Goal: Navigation & Orientation: Find specific page/section

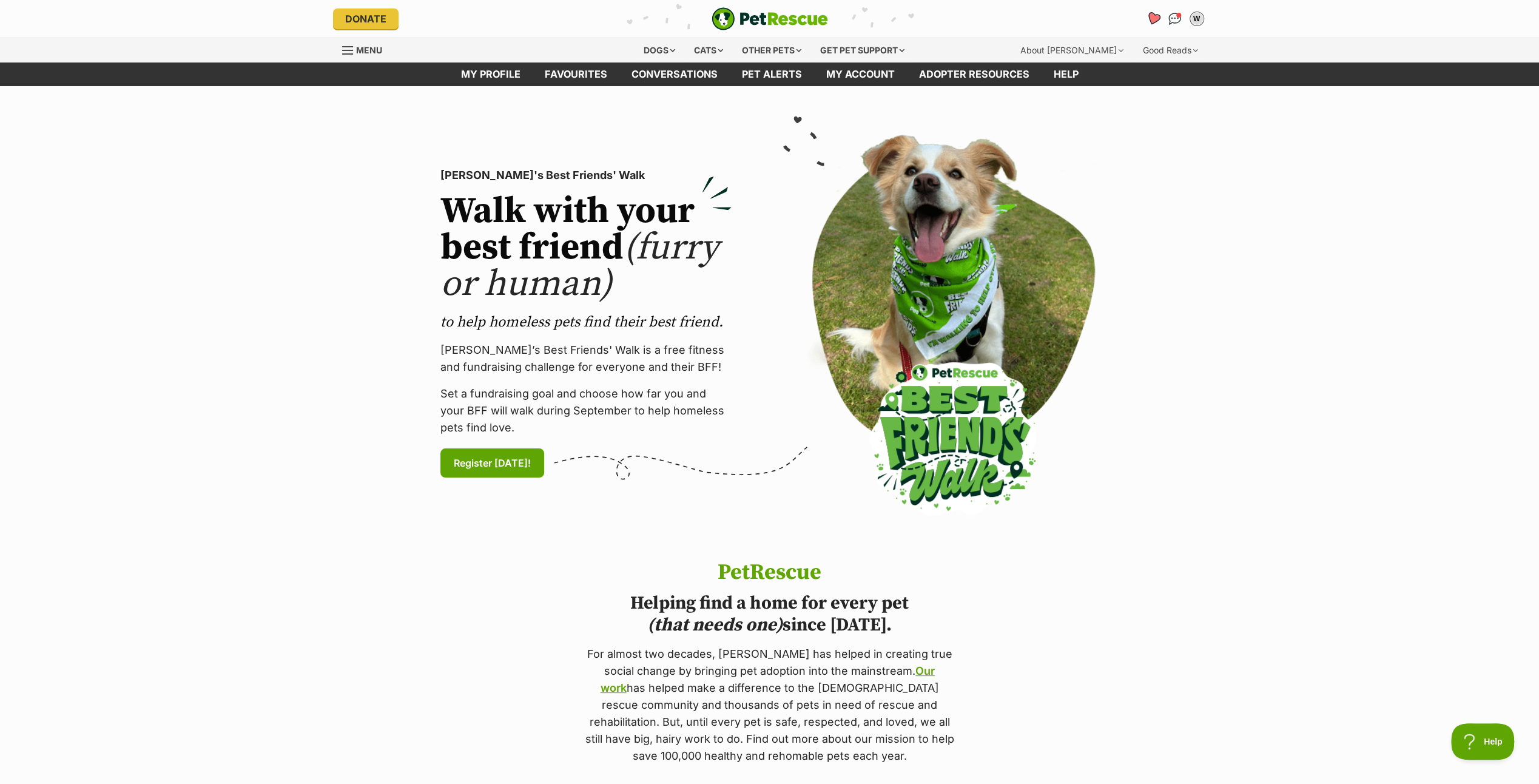
click at [1153, 18] on icon "Favourites" at bounding box center [1153, 18] width 14 height 14
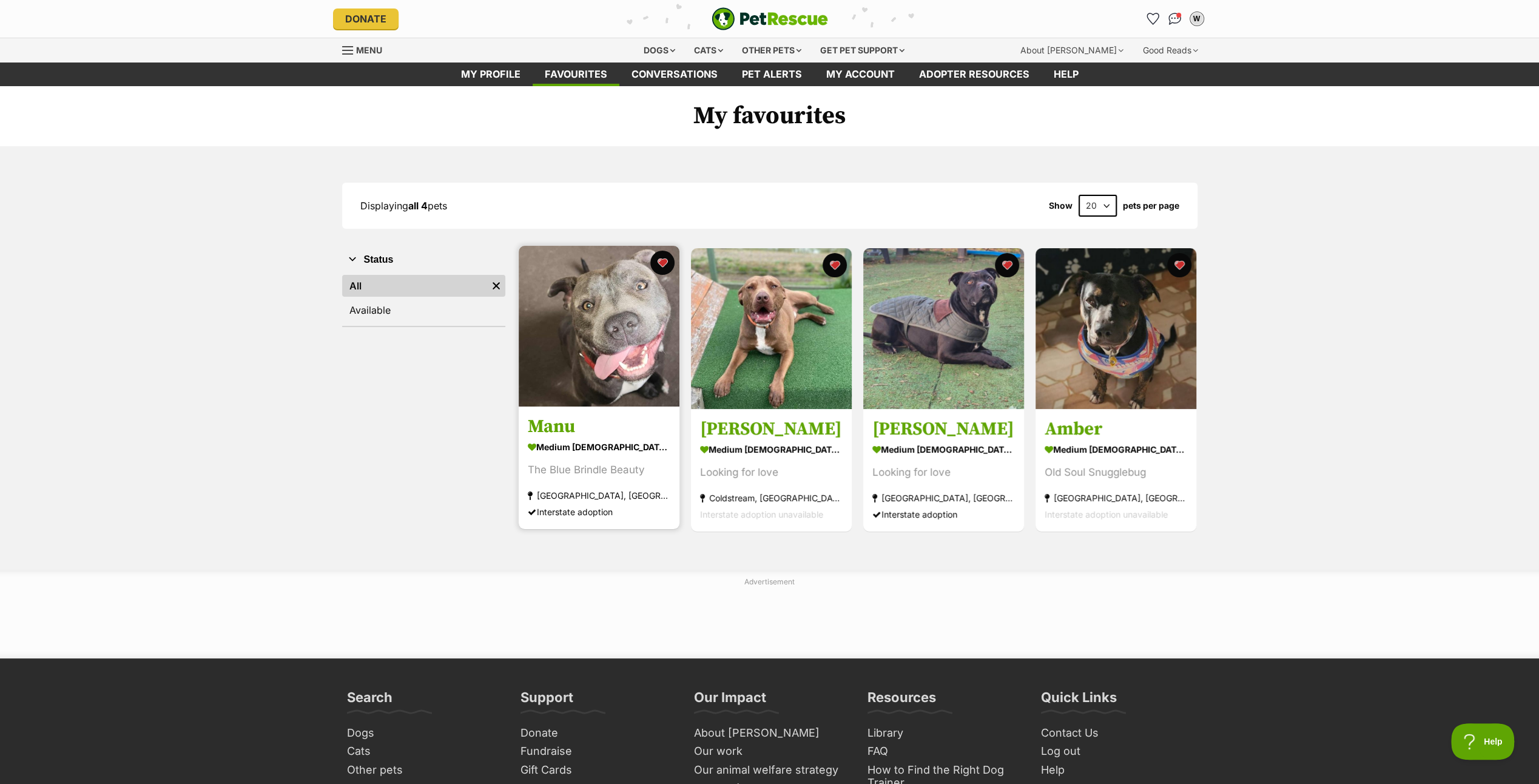
click at [580, 348] on img at bounding box center [599, 326] width 161 height 161
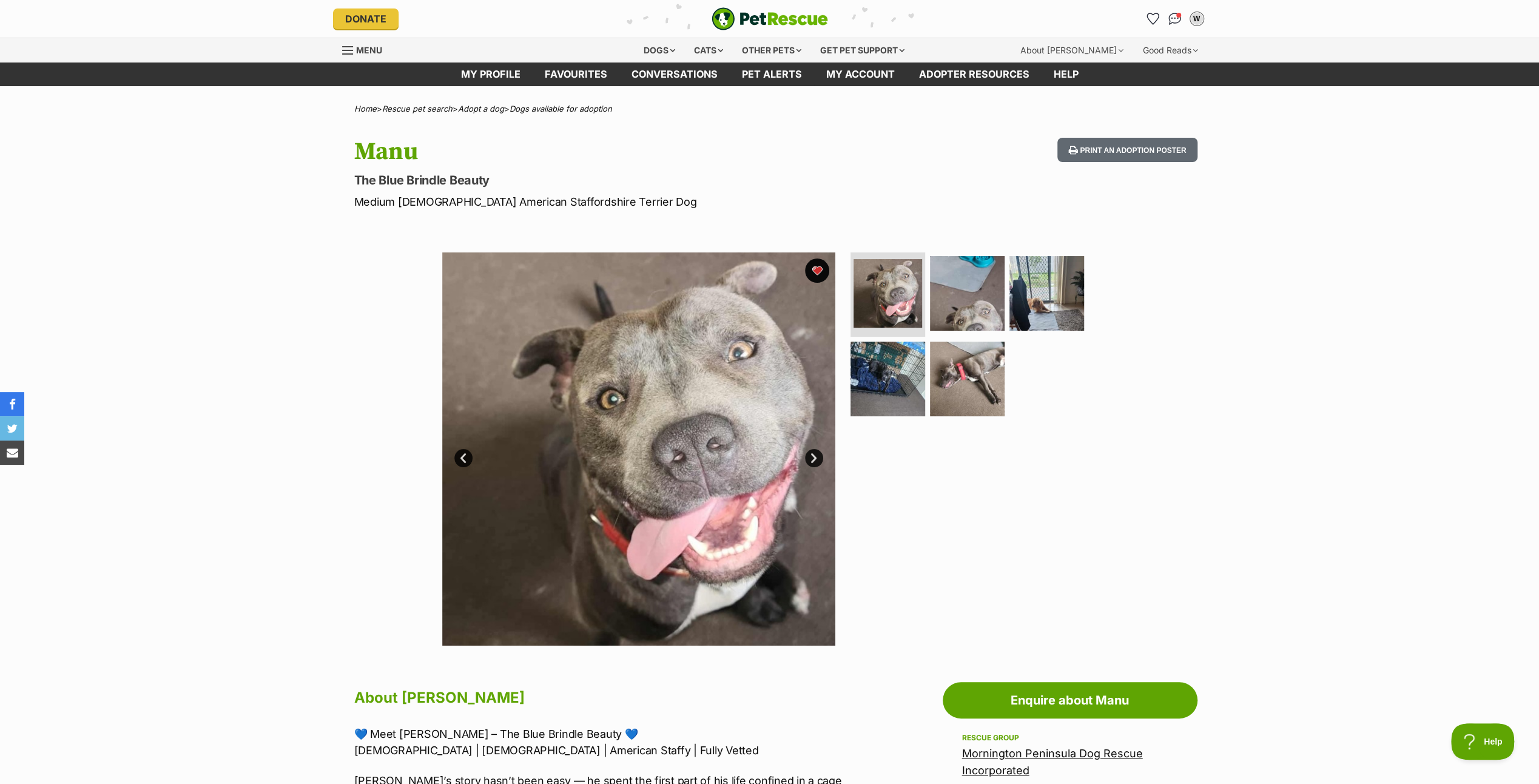
click at [812, 457] on link "Next" at bounding box center [815, 458] width 18 height 18
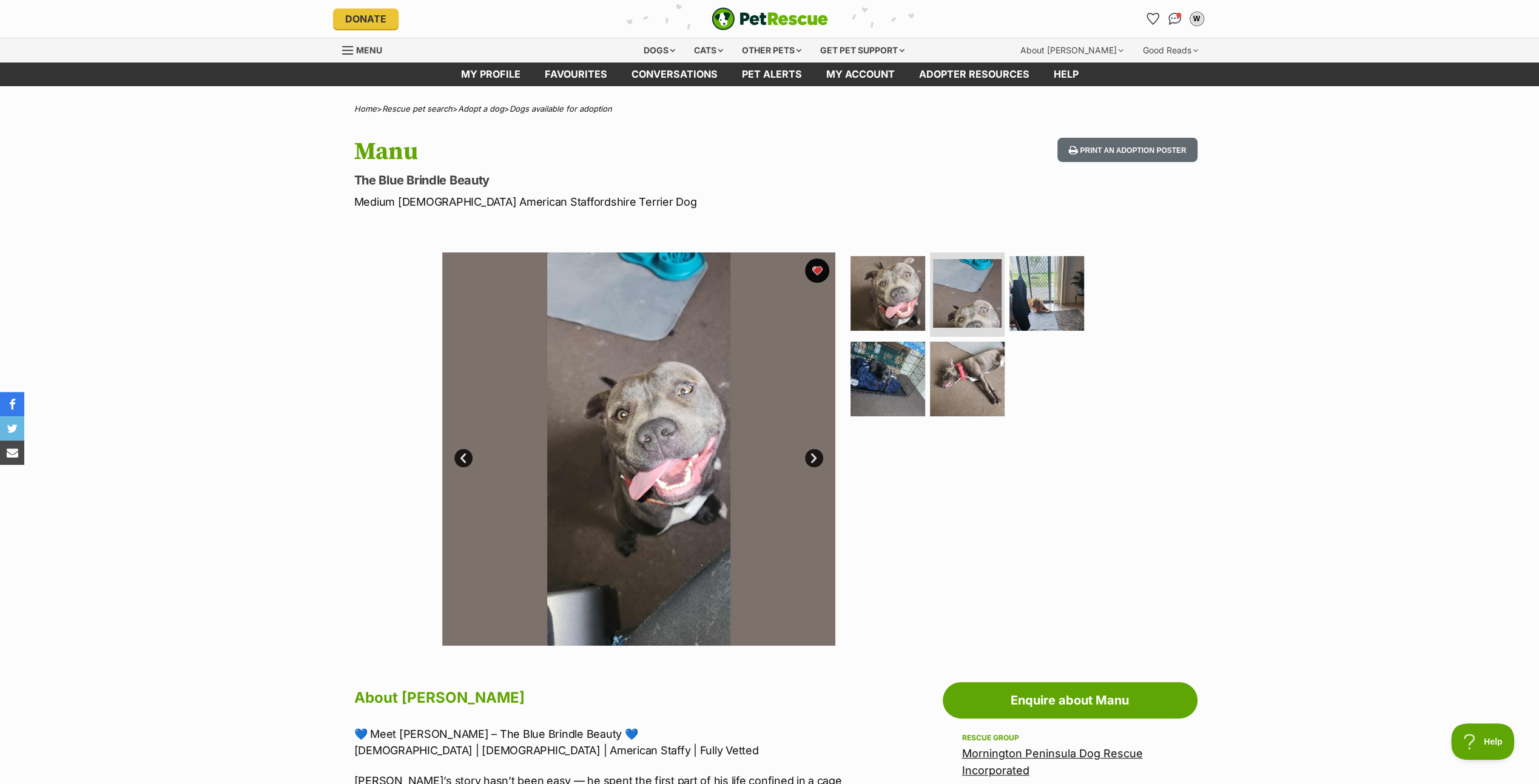
click at [812, 457] on link "Next" at bounding box center [815, 458] width 18 height 18
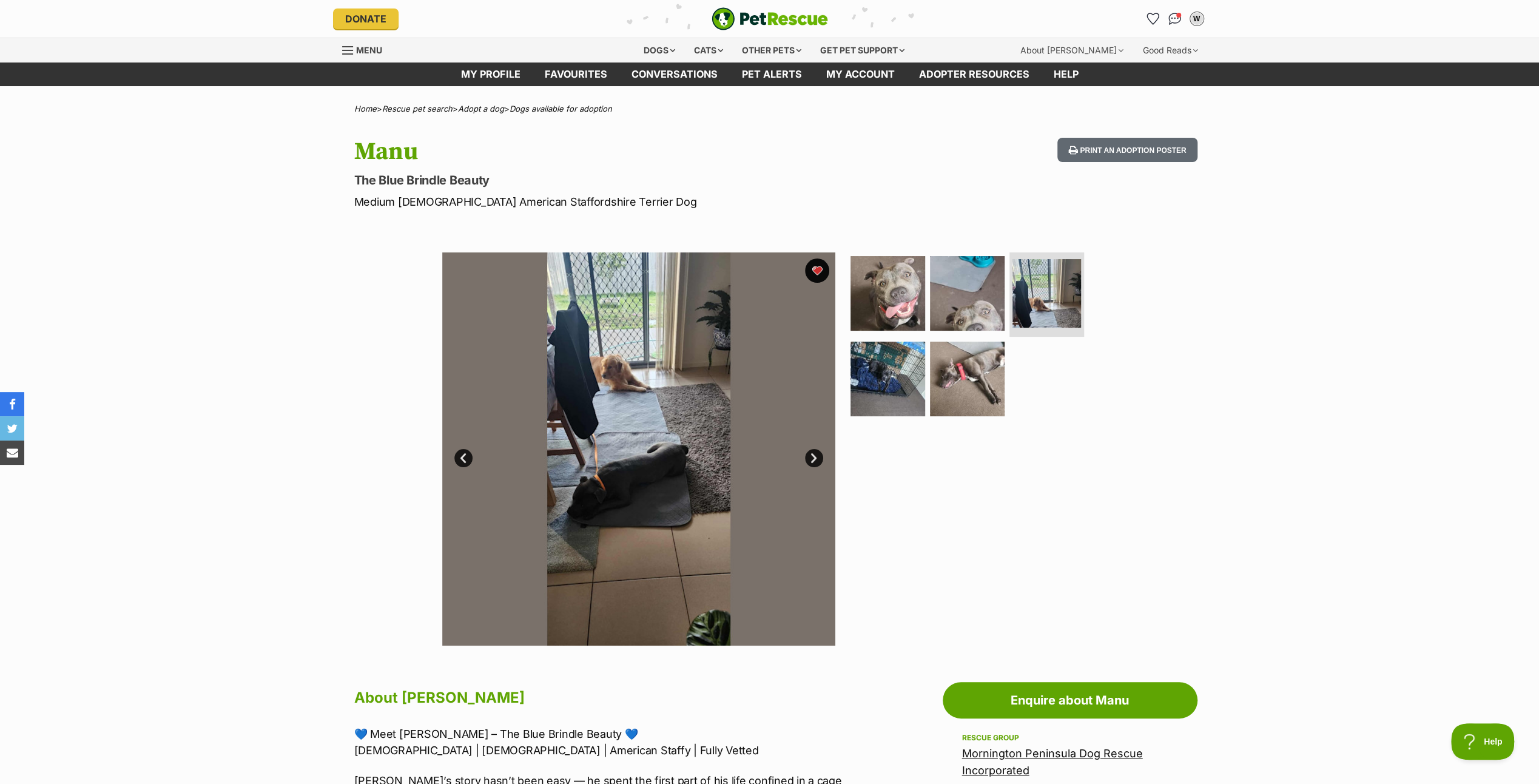
click at [812, 457] on link "Next" at bounding box center [815, 458] width 18 height 18
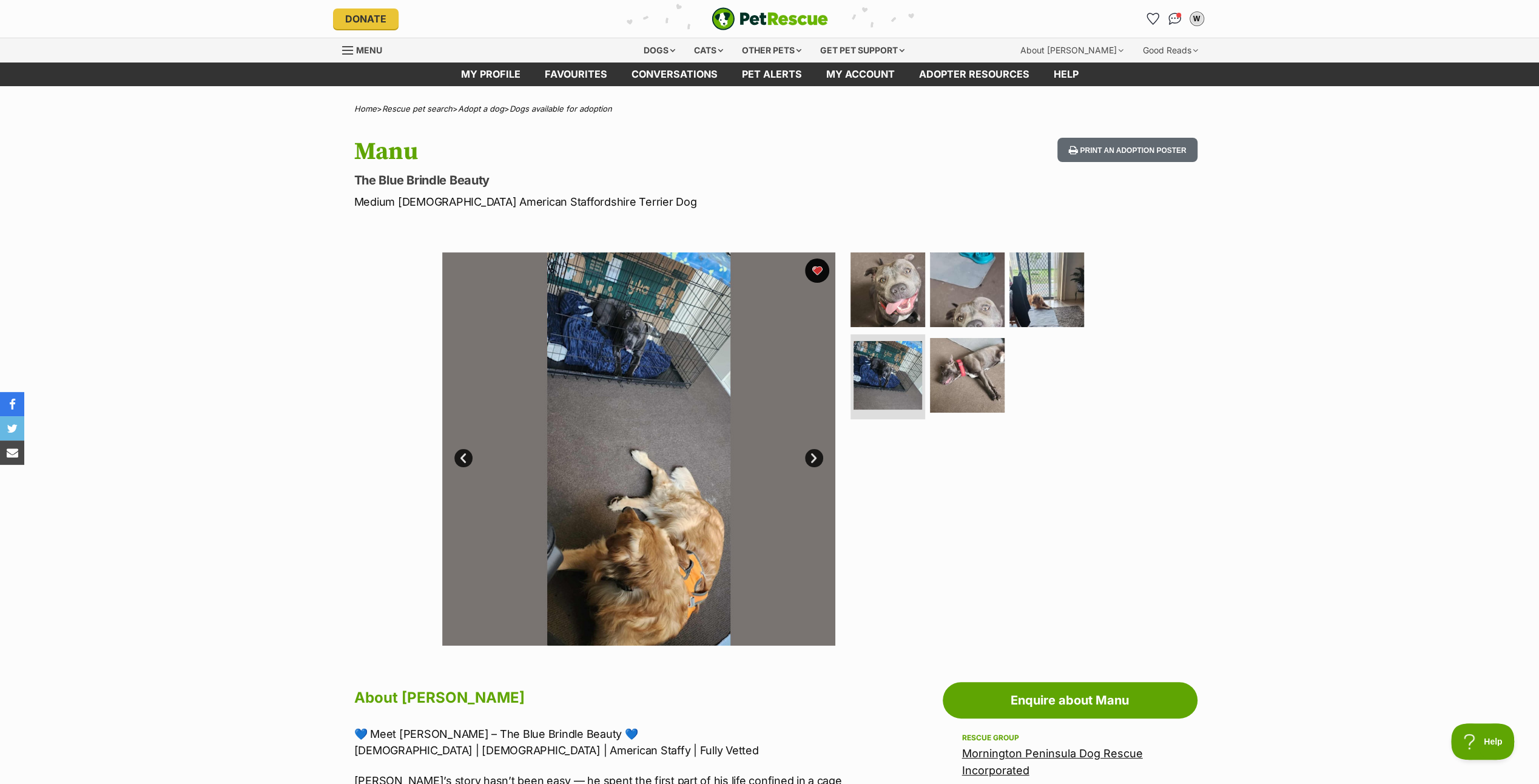
click at [812, 457] on link "Next" at bounding box center [815, 458] width 18 height 18
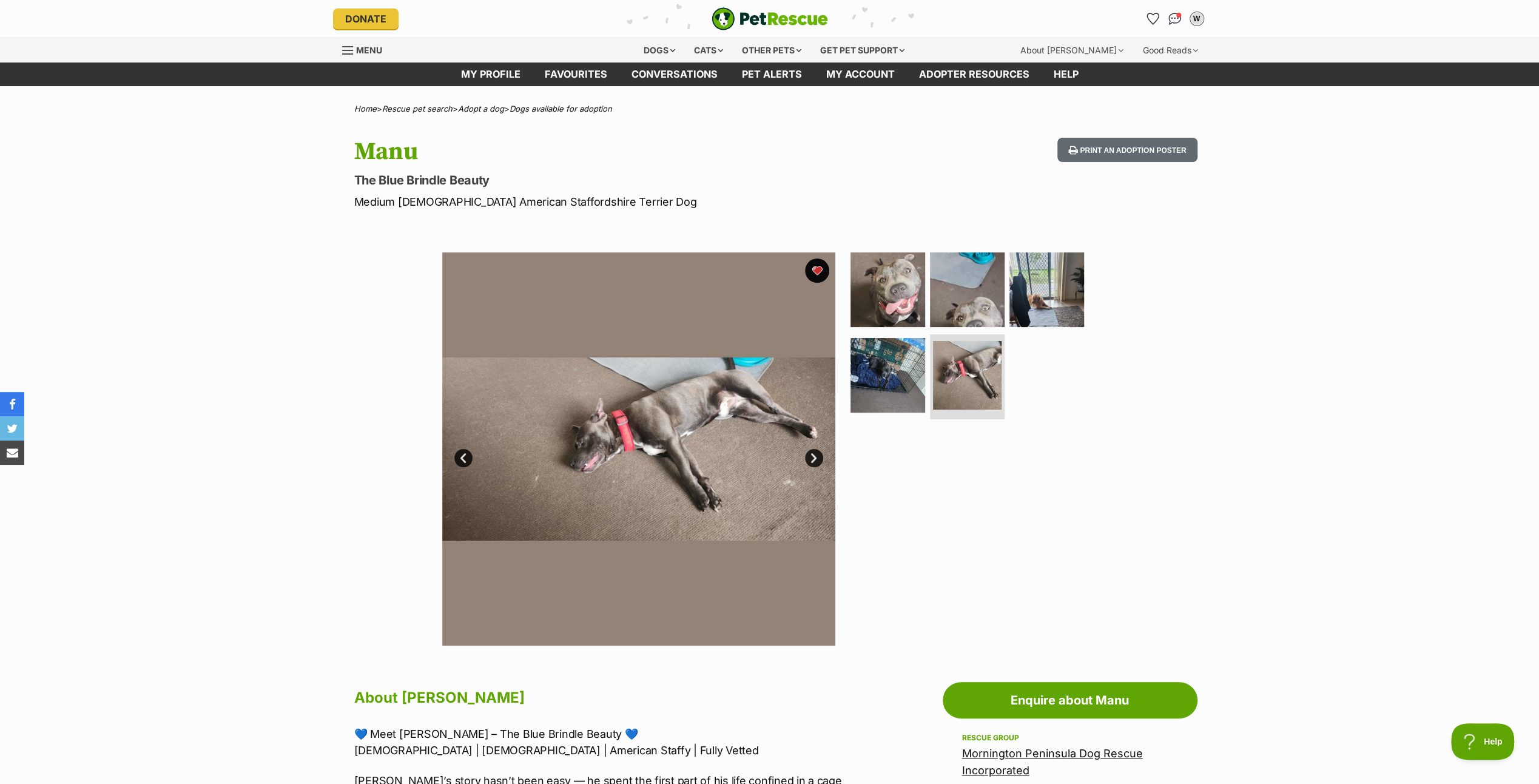
click at [812, 457] on link "Next" at bounding box center [815, 458] width 18 height 18
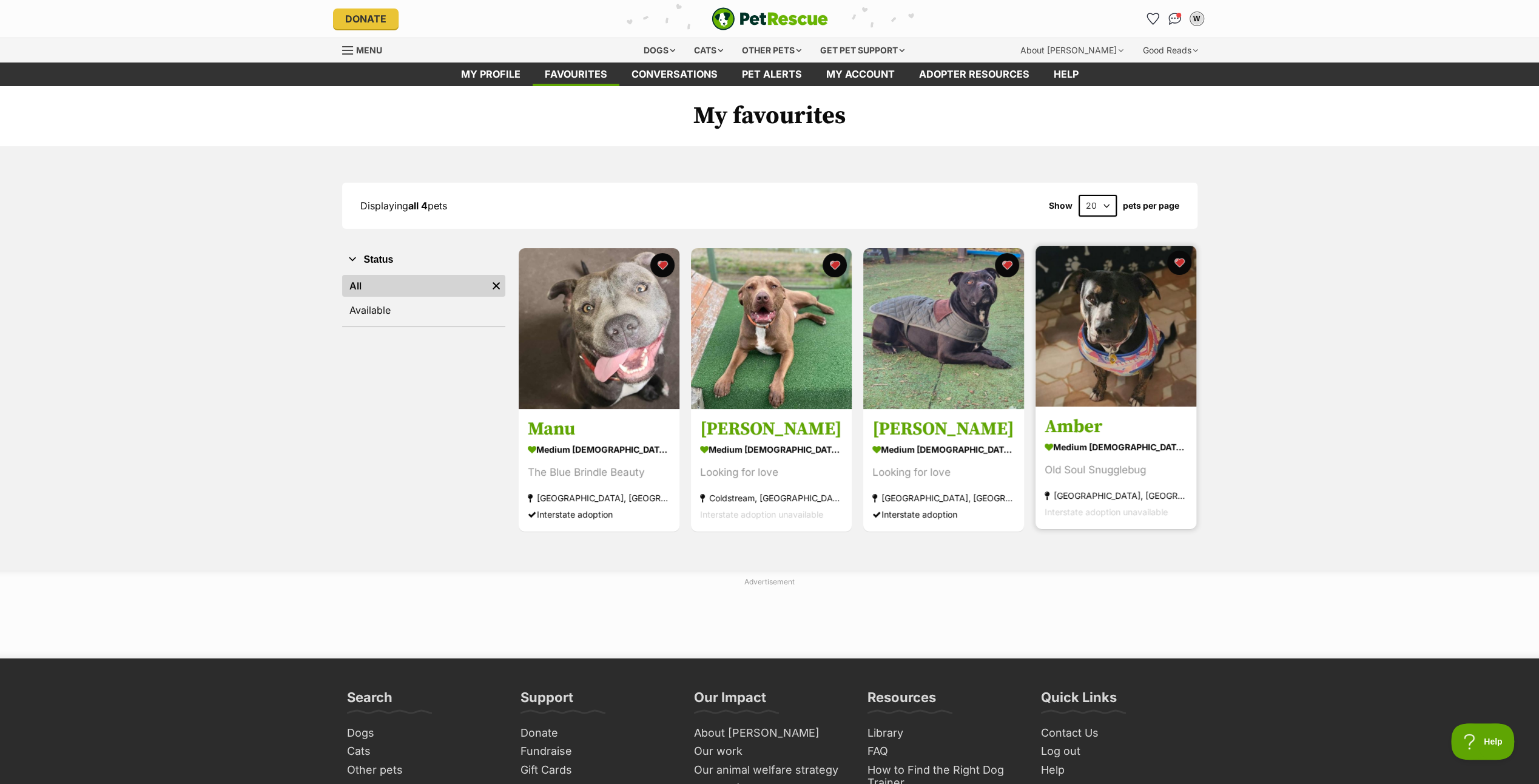
click at [1101, 324] on img at bounding box center [1116, 326] width 161 height 161
